Goal: Check status: Check status

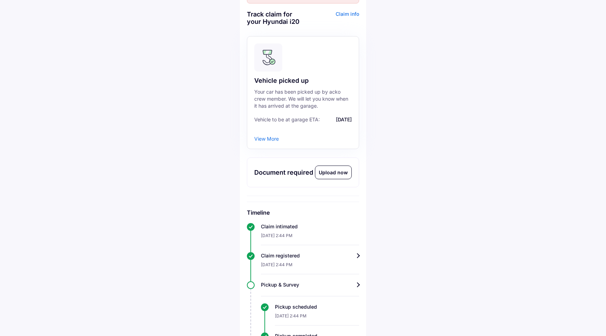
scroll to position [53, 0]
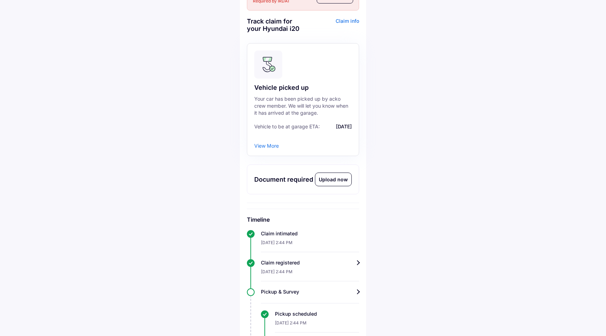
click at [328, 179] on div "Upload now" at bounding box center [333, 179] width 36 height 13
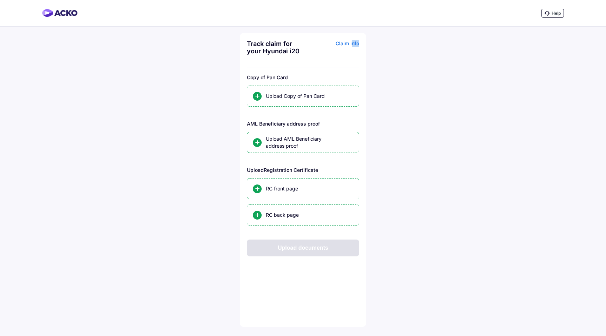
click at [352, 47] on div "Claim info" at bounding box center [332, 50] width 54 height 20
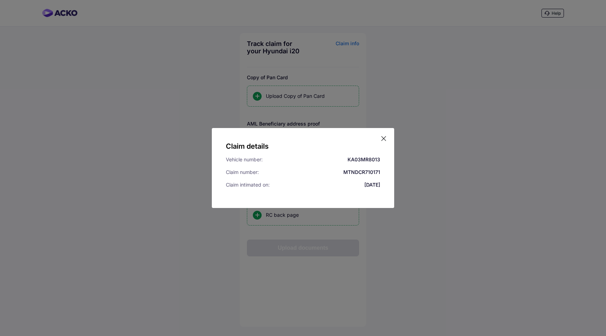
click at [387, 139] on div "Claim details Vehicle number: KA03MR8013 Claim number: MTNDCR710171 Claim intim…" at bounding box center [303, 168] width 182 height 80
click at [385, 138] on icon at bounding box center [383, 138] width 7 height 7
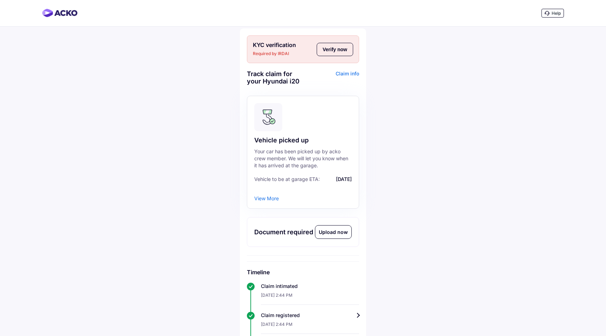
click at [336, 52] on button "Verify now" at bounding box center [335, 49] width 36 height 13
